Goal: Task Accomplishment & Management: Complete application form

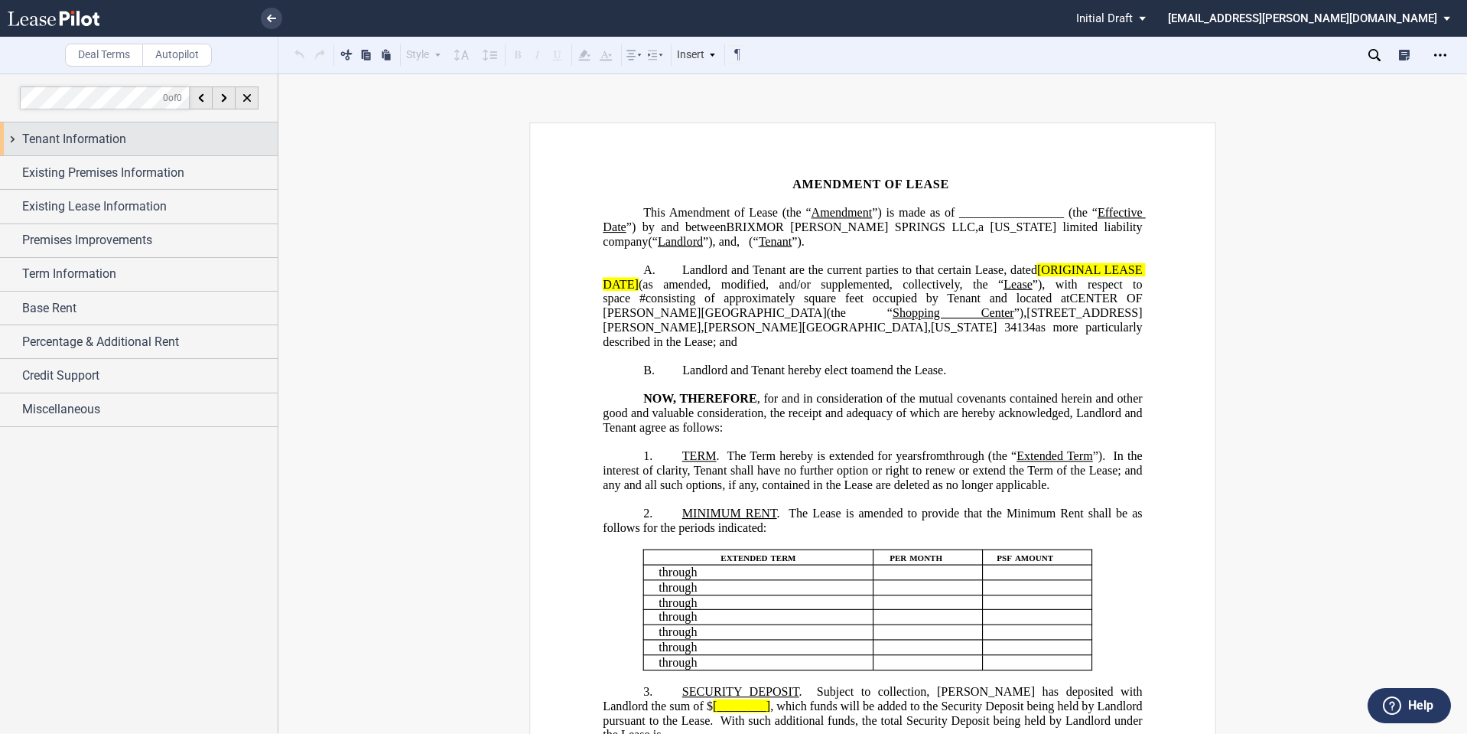
click at [113, 142] on span "Tenant Information" at bounding box center [74, 139] width 104 height 18
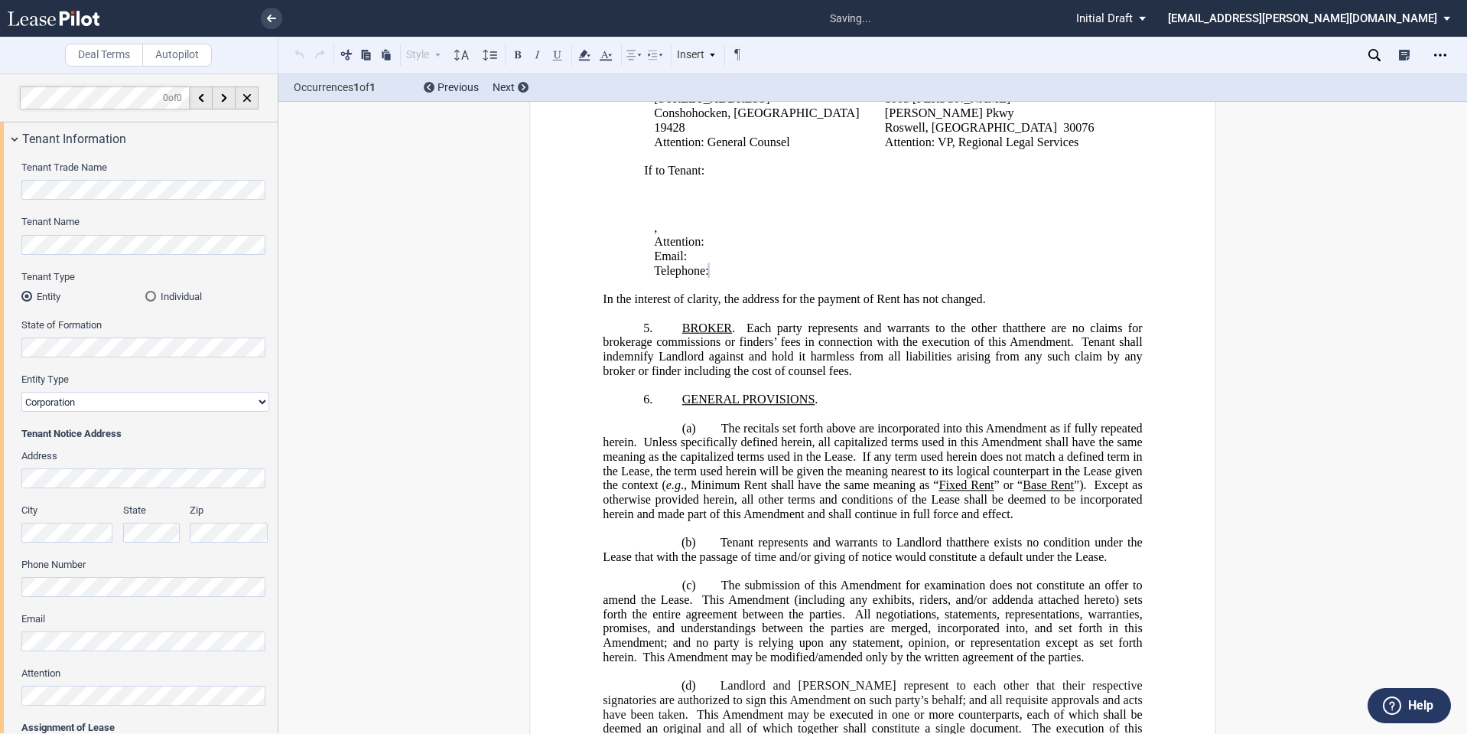
scroll to position [128, 0]
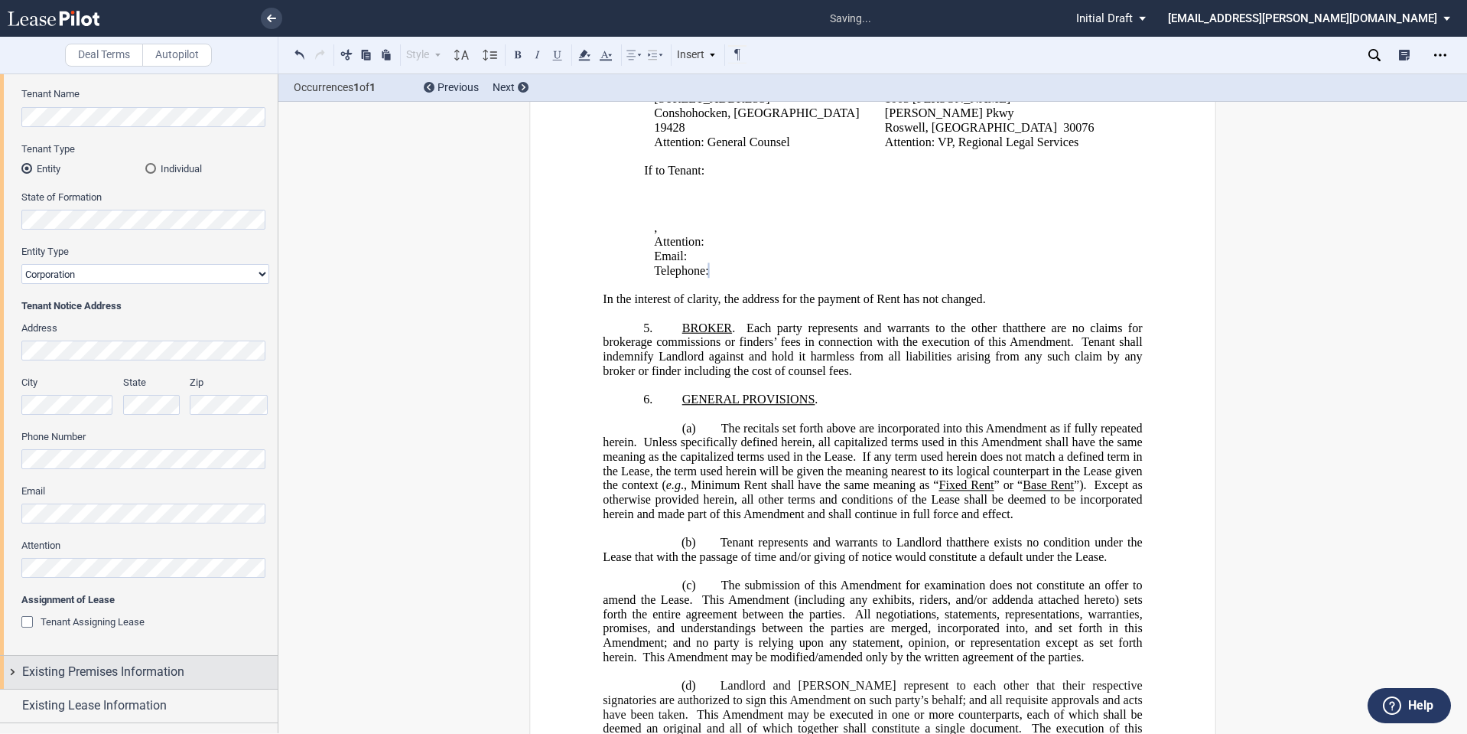
click at [91, 657] on div "Existing Premises Information" at bounding box center [139, 672] width 278 height 33
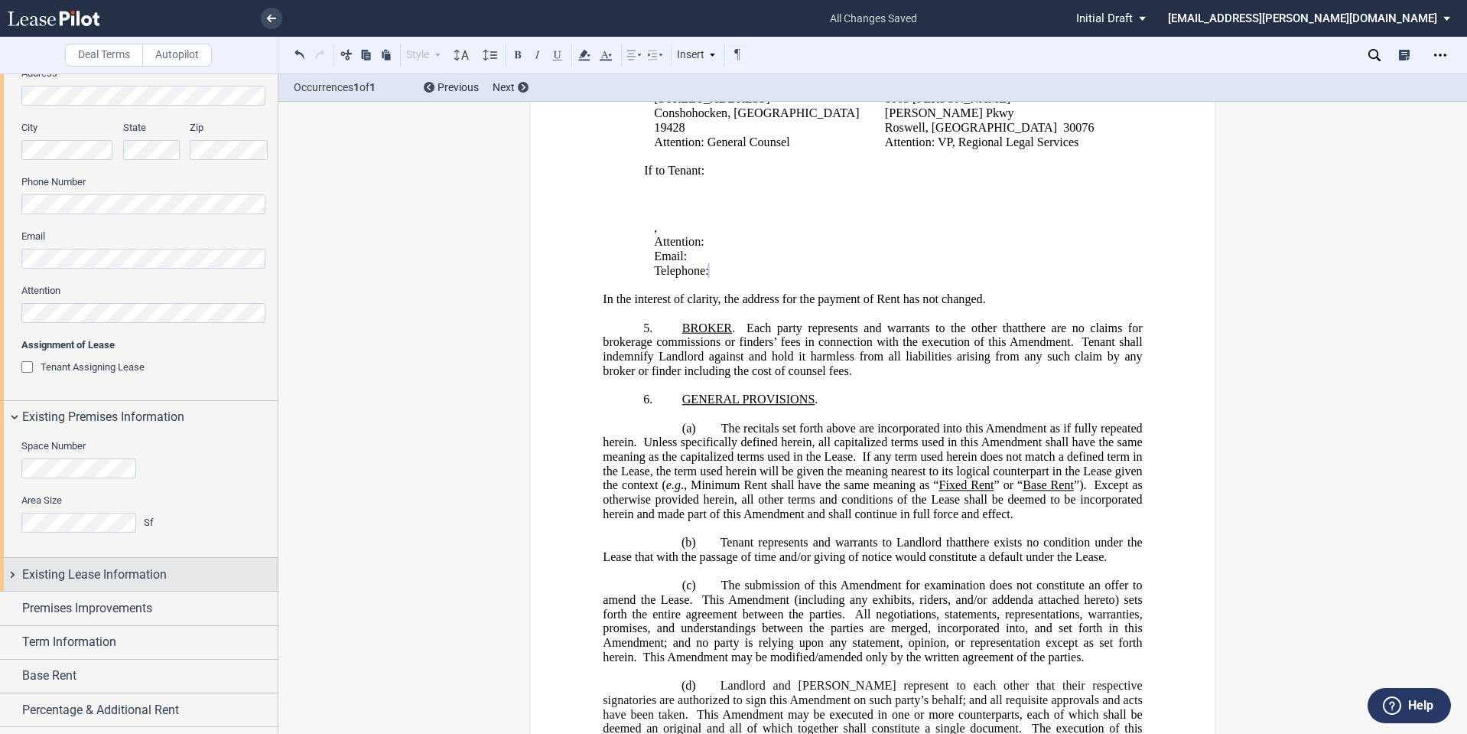
click at [171, 570] on div "Existing Lease Information" at bounding box center [150, 574] width 256 height 18
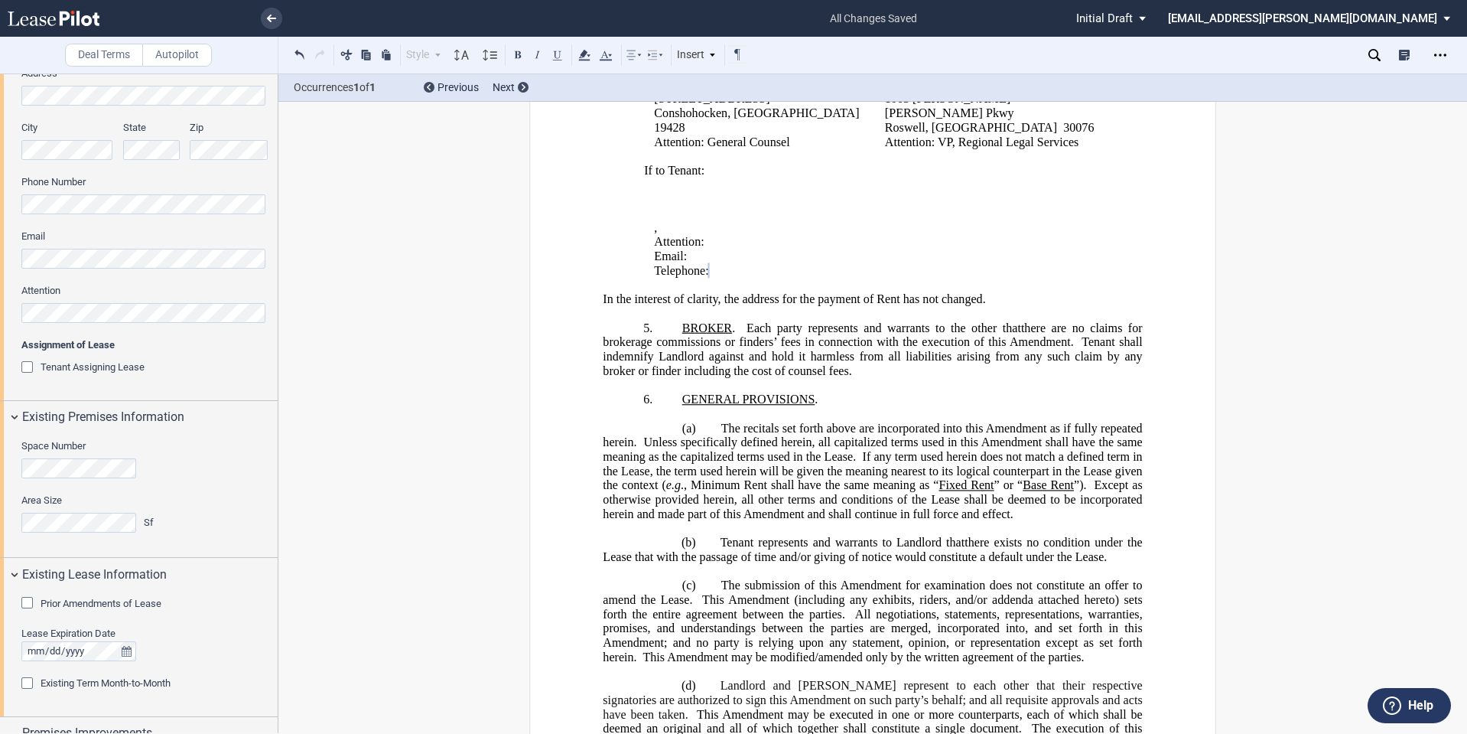
click at [161, 608] on span "Prior Amendments of Lease" at bounding box center [101, 602] width 121 height 11
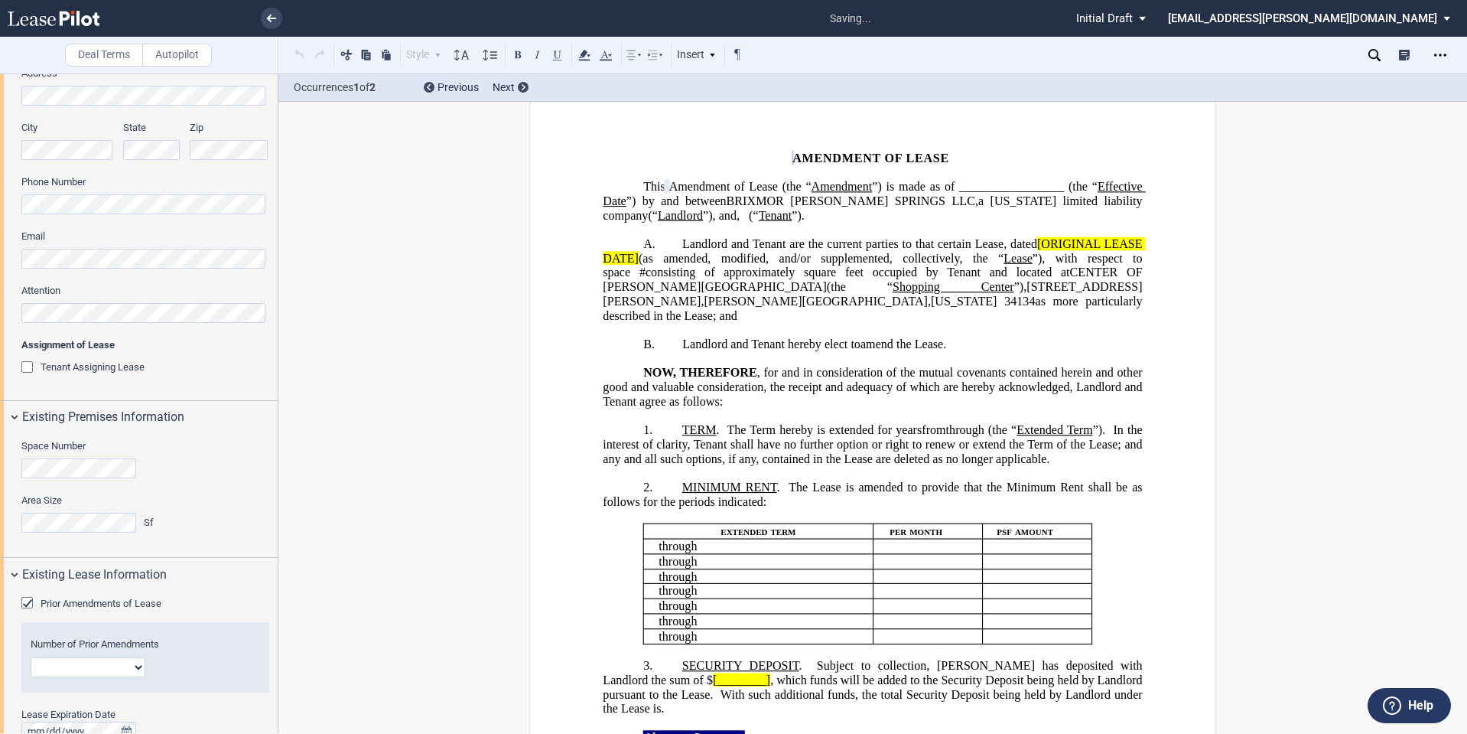
scroll to position [0, 0]
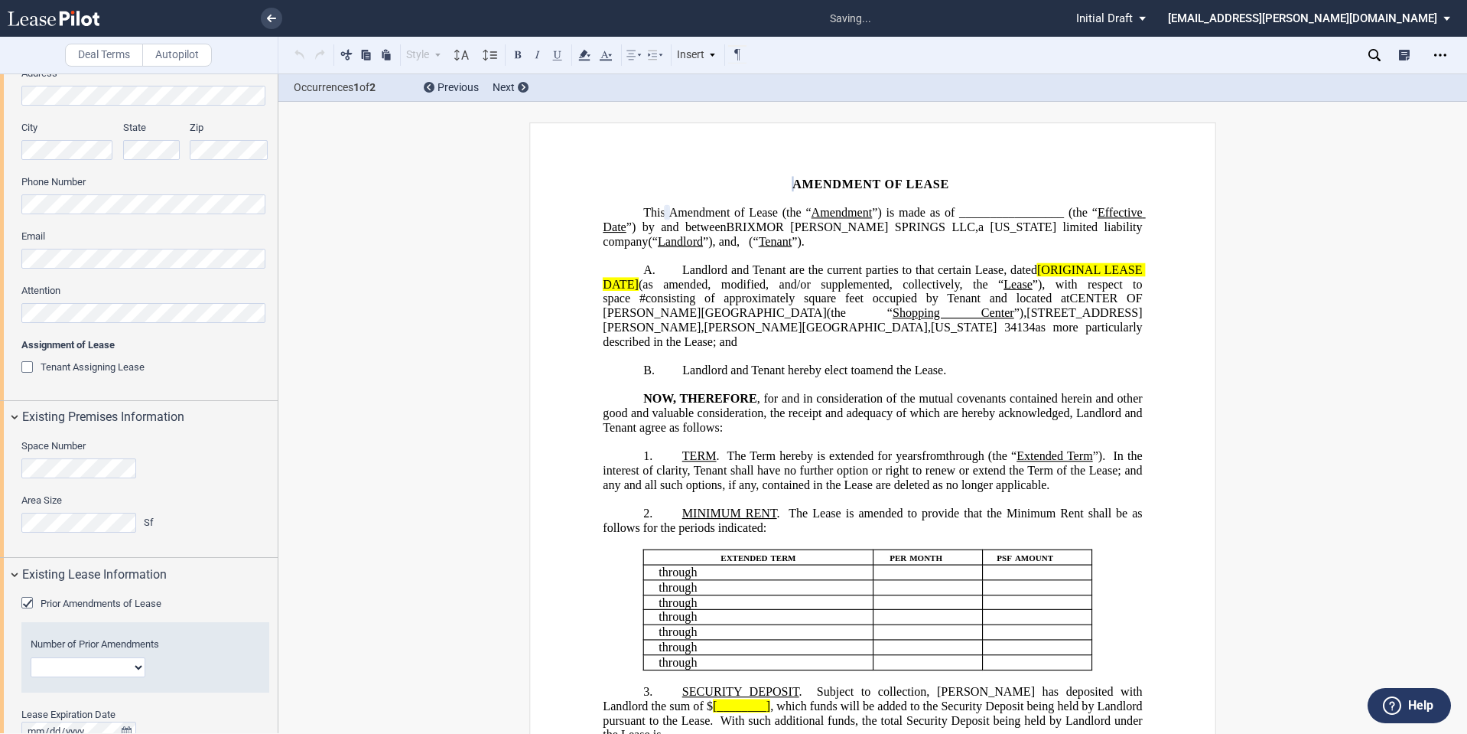
click at [122, 679] on div "Number of Prior Amendments 1 2 3 4 5 6 7 8 9 10 11 12" at bounding box center [145, 657] width 248 height 70
click at [122, 672] on select "1 2 3 4 5 6 7 8 9 10 11 12" at bounding box center [88, 667] width 115 height 20
select select "number:1"
click at [31, 657] on select "1 2 3 4 5 6 7 8 9 10 11 12" at bounding box center [88, 667] width 115 height 20
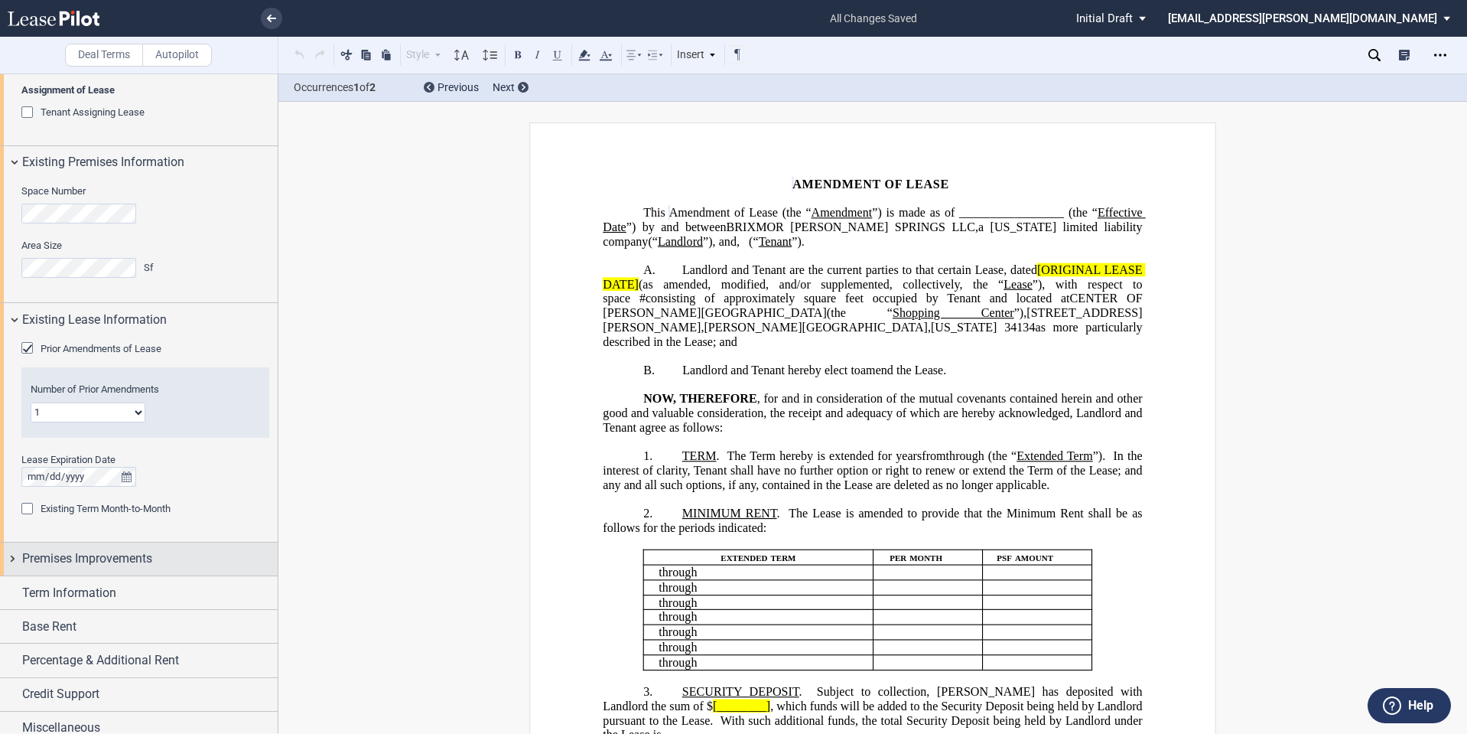
click at [169, 558] on div "Premises Improvements" at bounding box center [150, 558] width 256 height 18
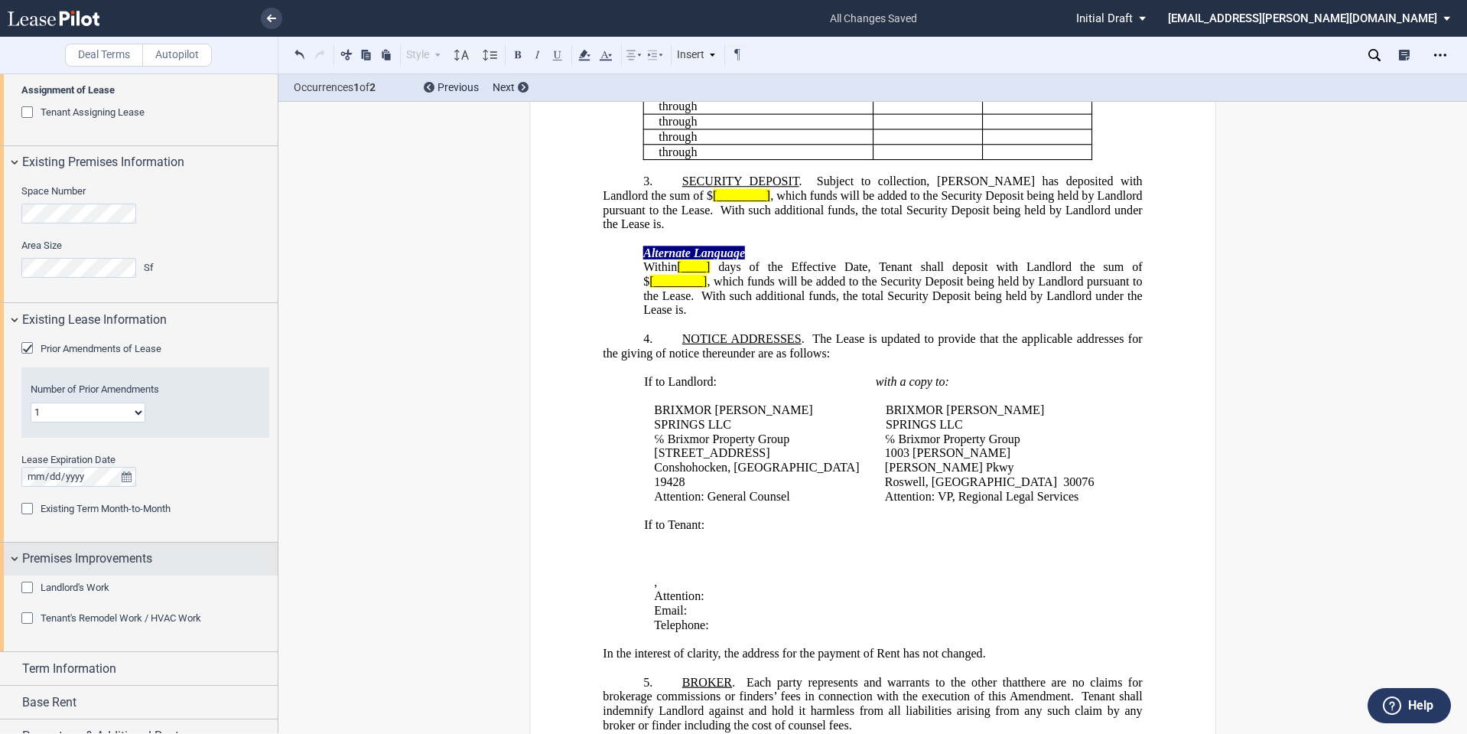
scroll to position [725, 0]
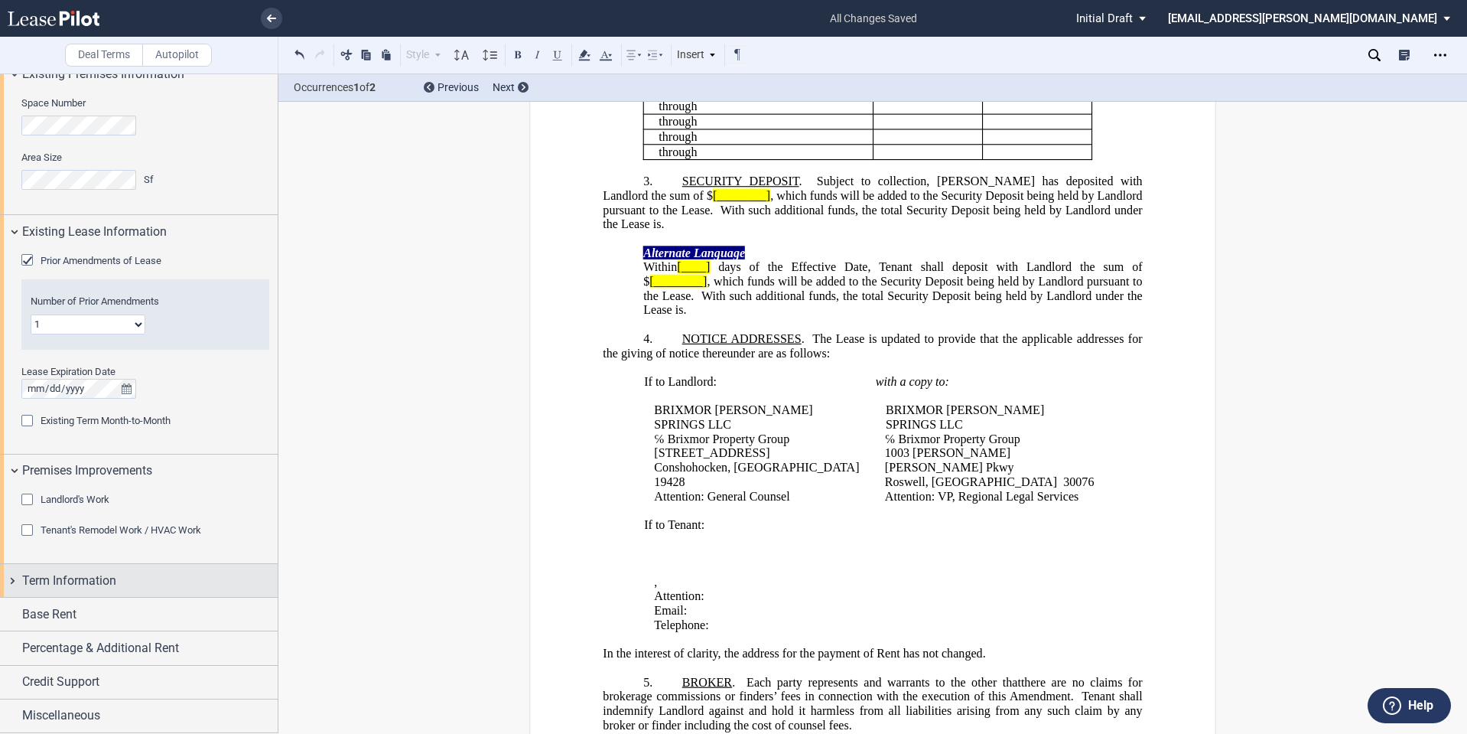
click at [125, 576] on div "Term Information" at bounding box center [150, 580] width 256 height 18
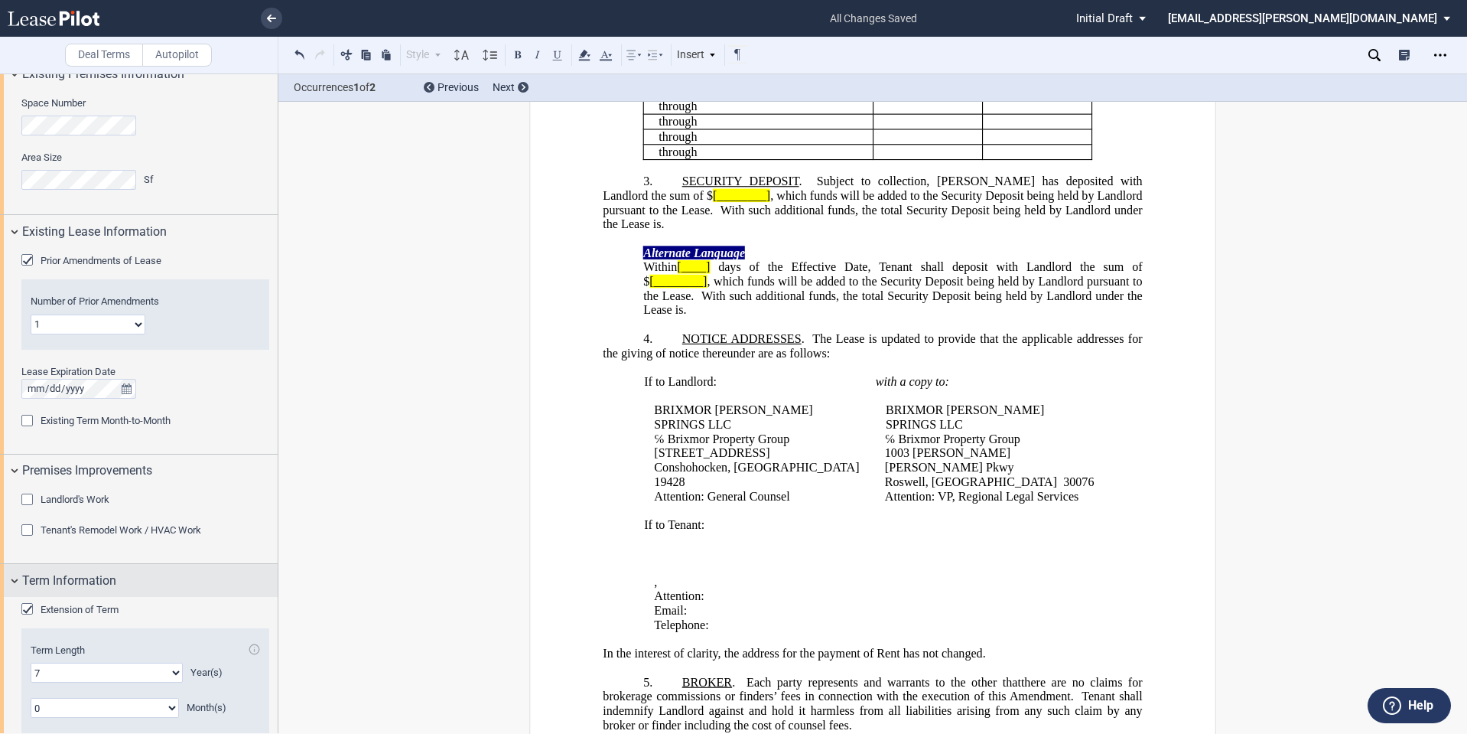
scroll to position [947, 0]
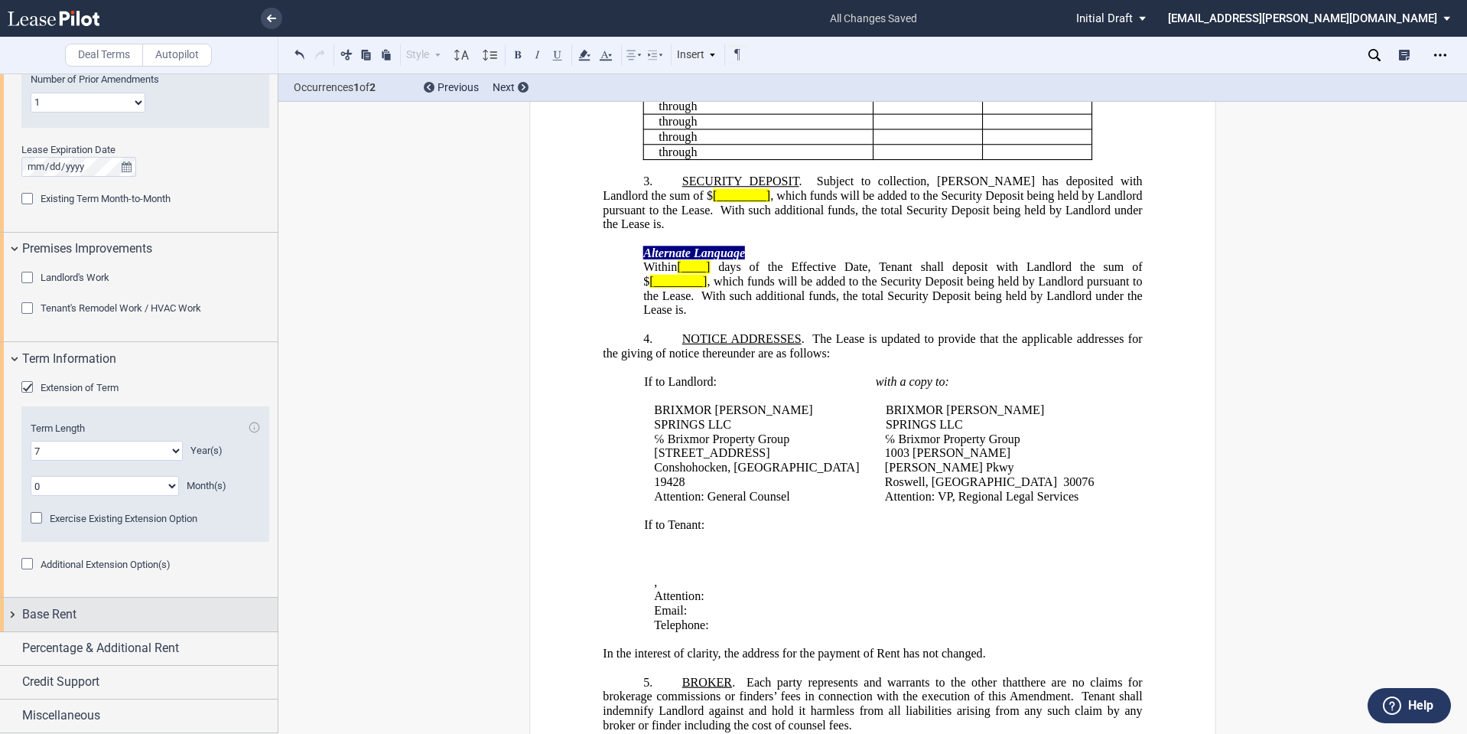
click at [106, 620] on div "Base Rent" at bounding box center [150, 614] width 256 height 18
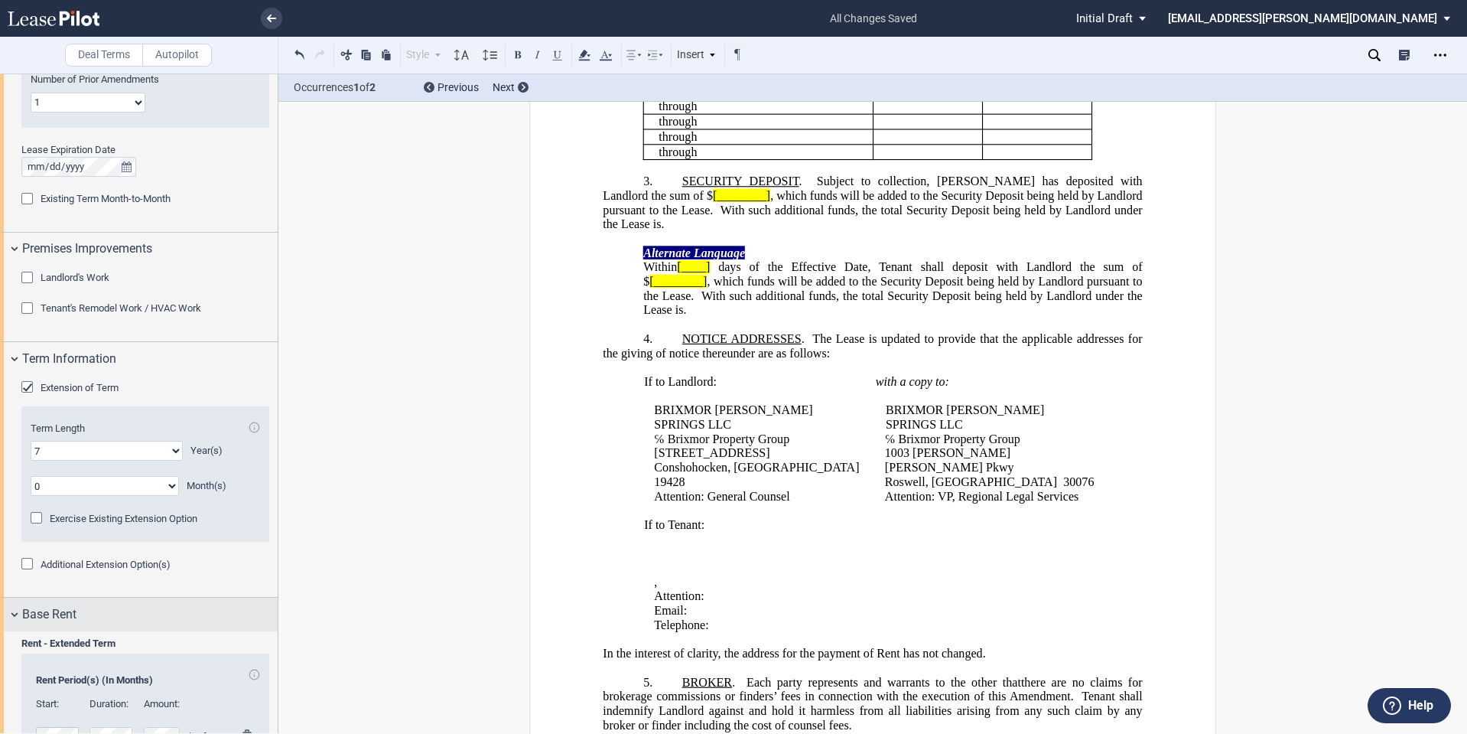
scroll to position [1330, 0]
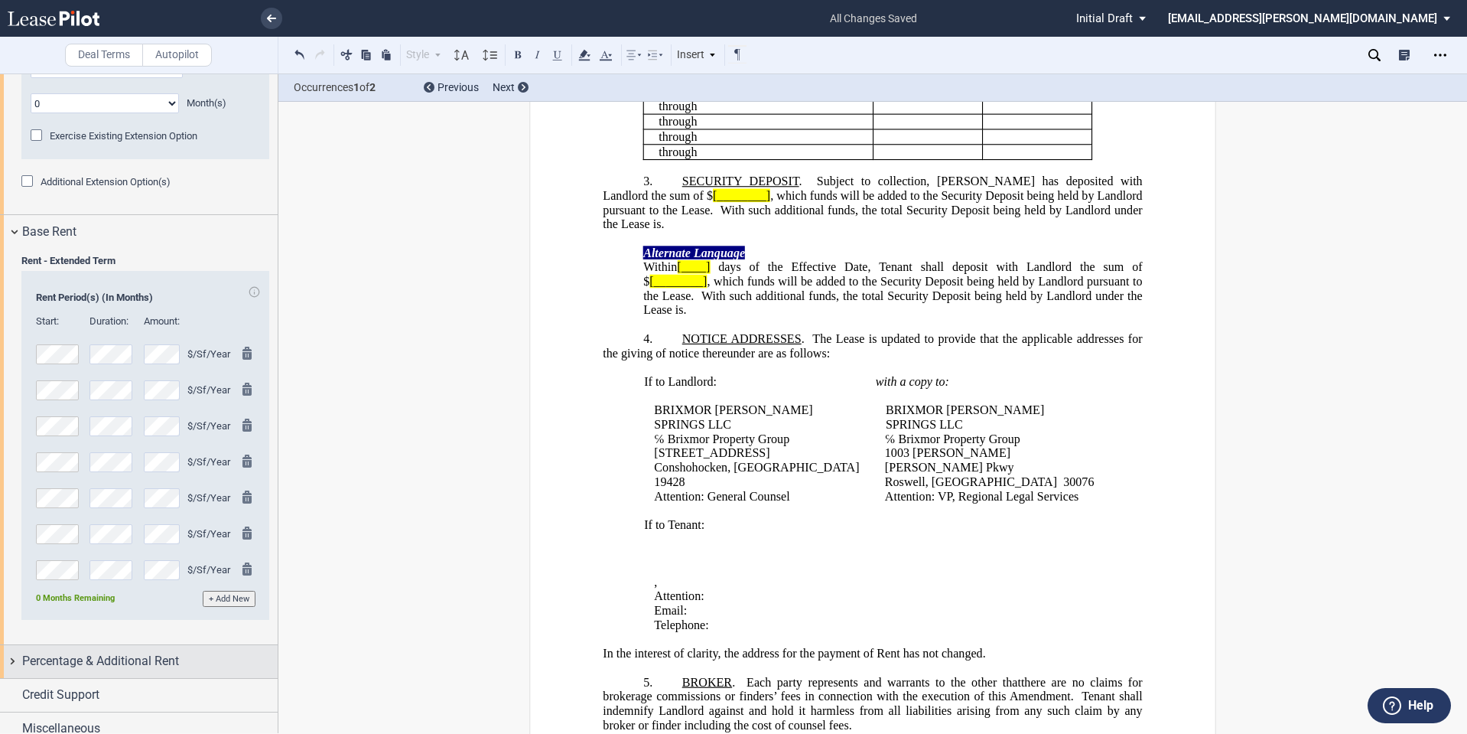
click at [103, 670] on span "Percentage & Additional Rent" at bounding box center [100, 661] width 157 height 18
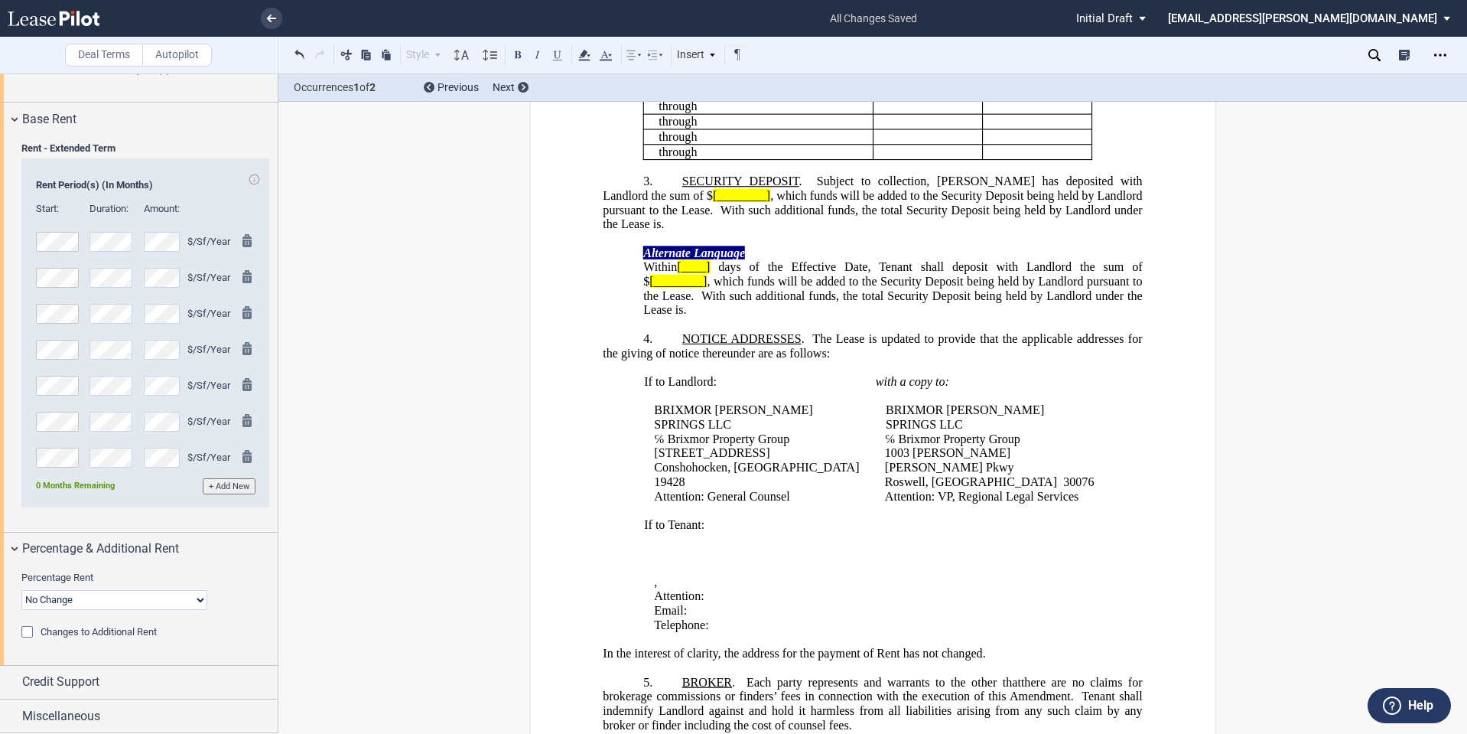
click at [106, 634] on span "Changes to Additional Rent" at bounding box center [99, 631] width 116 height 11
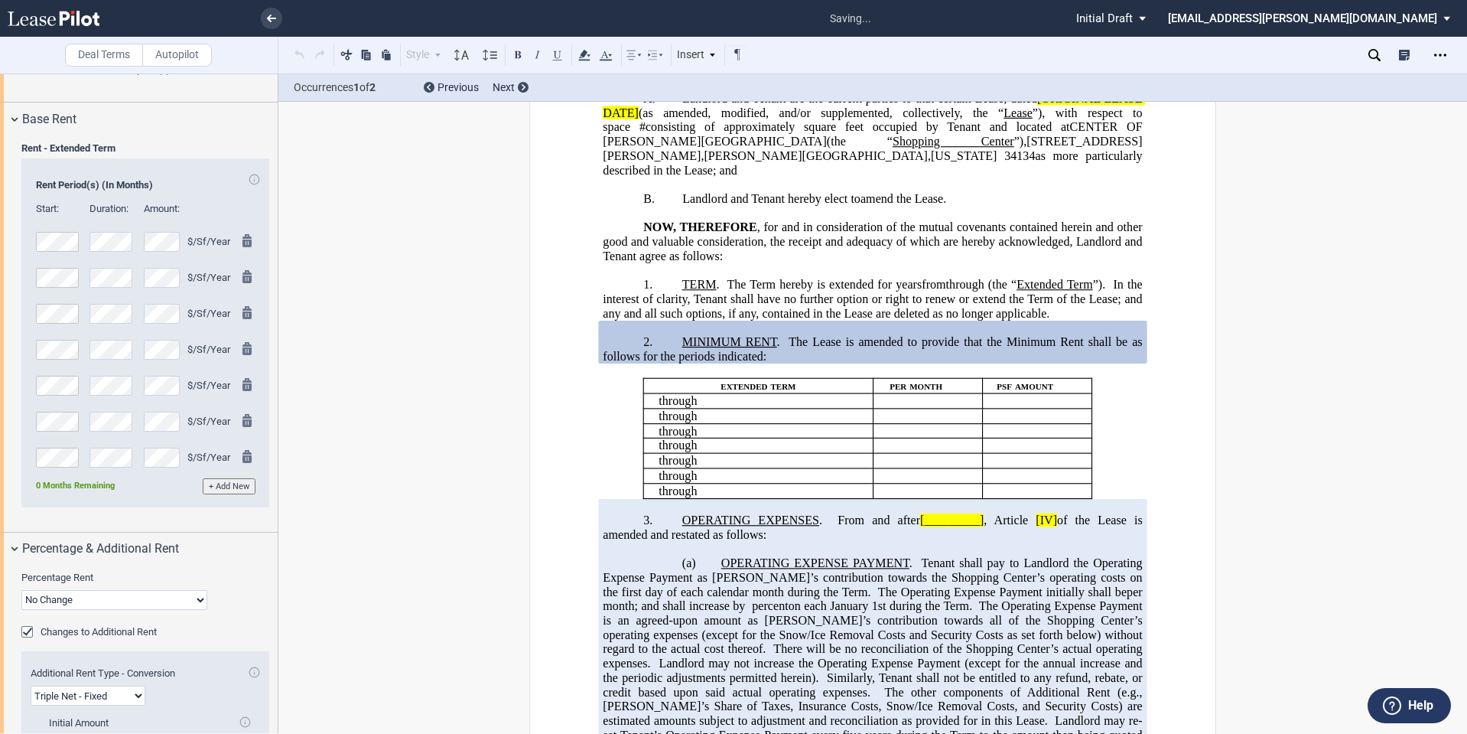
scroll to position [1736, 0]
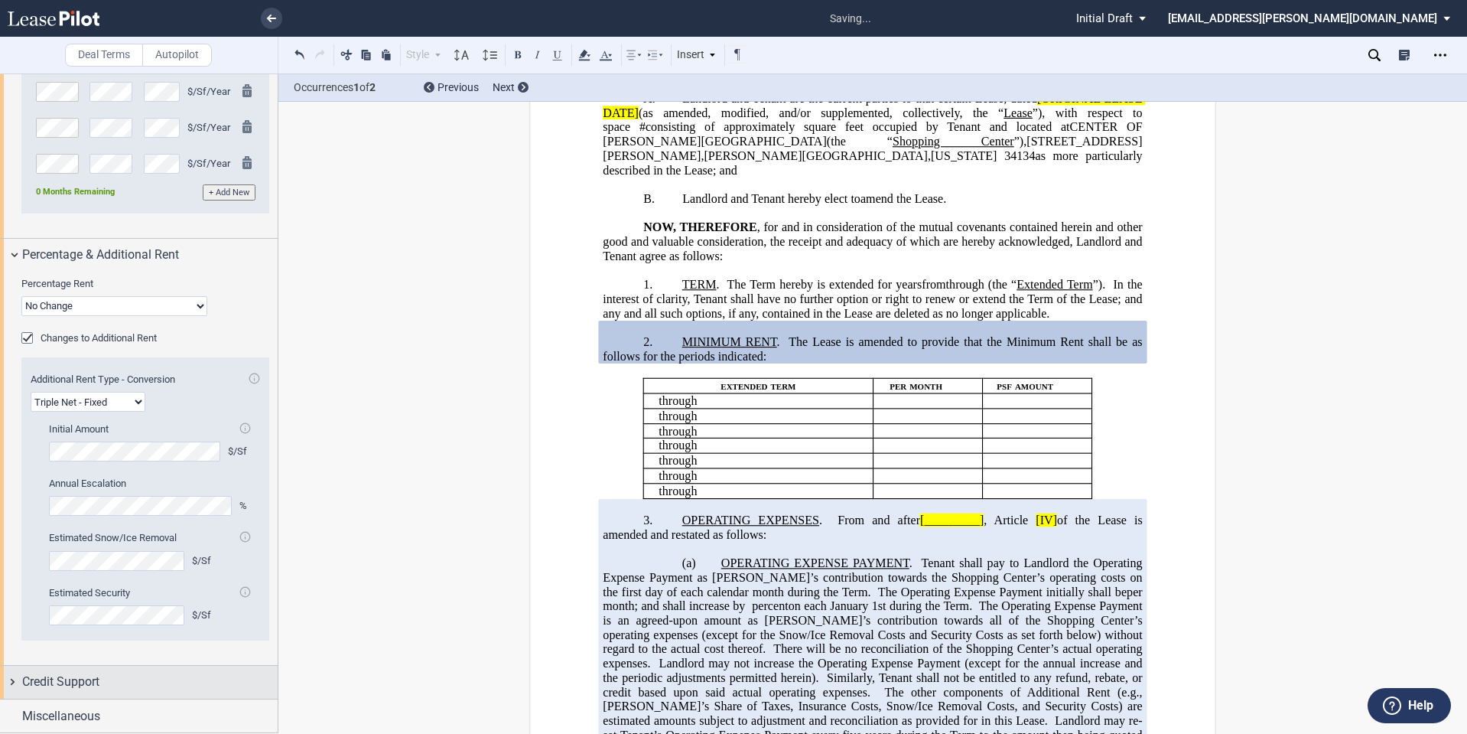
click at [86, 693] on div "Credit Support" at bounding box center [139, 682] width 278 height 33
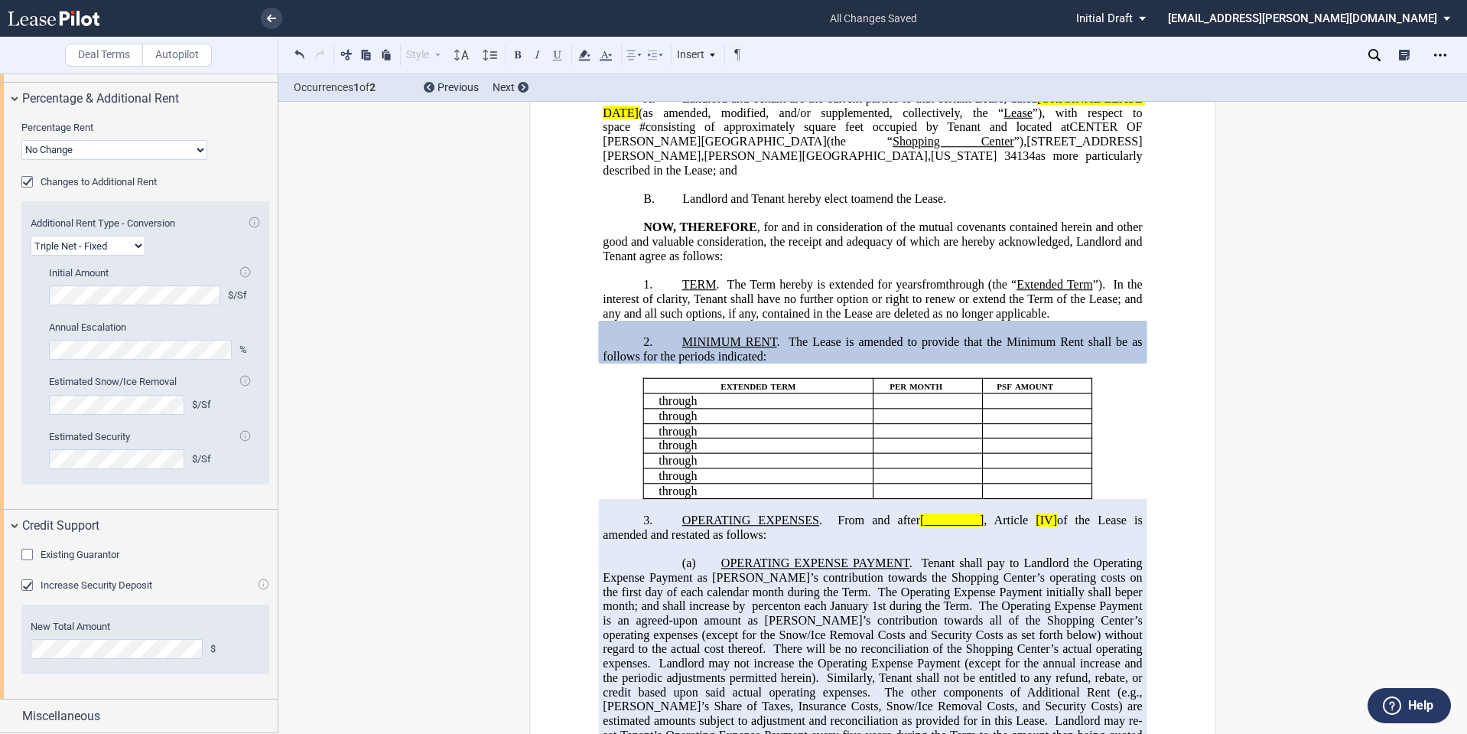
click at [109, 575] on div "Existing Guarantor Guarantor Info : Individuals (1) Individual A Guarantor Name…" at bounding box center [145, 563] width 248 height 31
click at [109, 586] on span "Increase Security Deposit" at bounding box center [97, 584] width 112 height 11
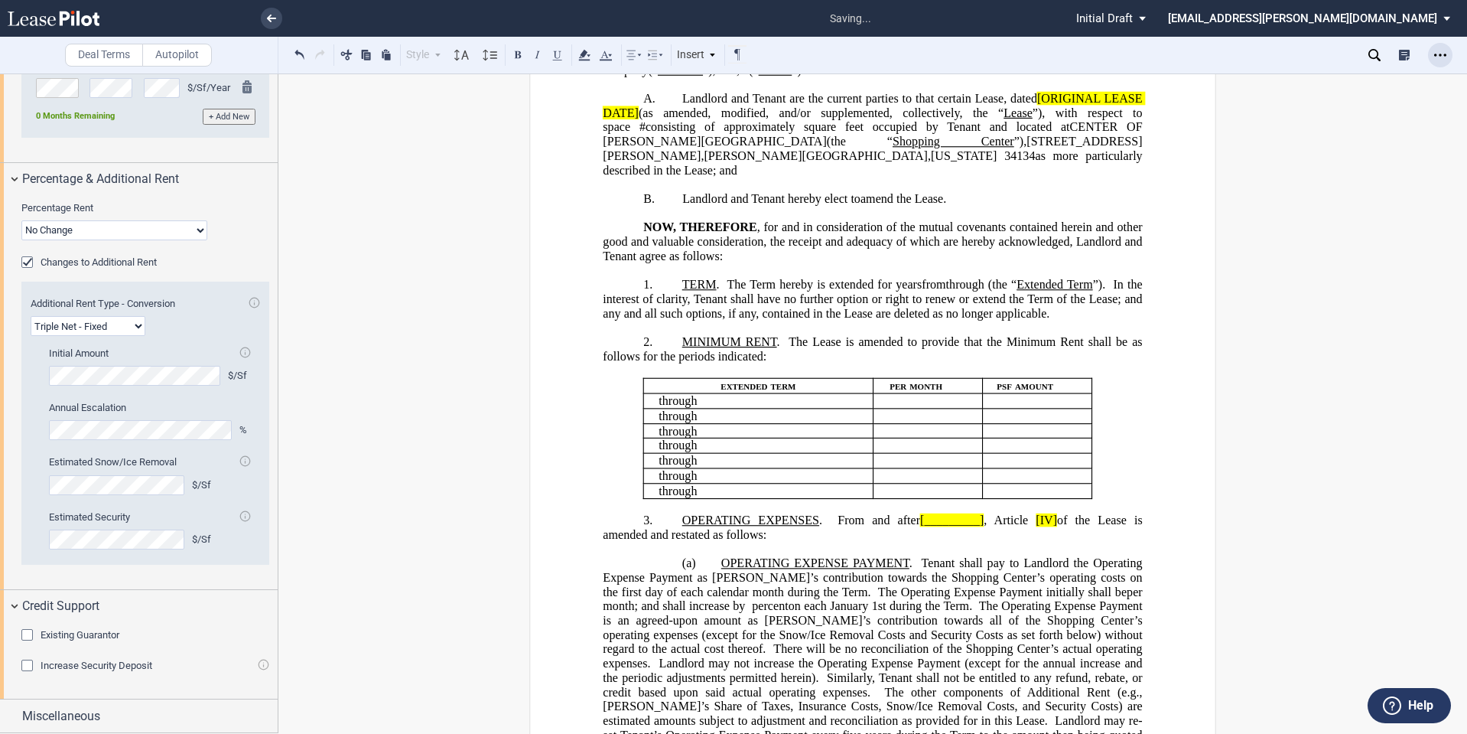
click at [1440, 55] on use "Open Lease options menu" at bounding box center [1440, 55] width 12 height 2
click at [1355, 75] on div "Download" at bounding box center [1346, 82] width 214 height 21
